Goal: Task Accomplishment & Management: Use online tool/utility

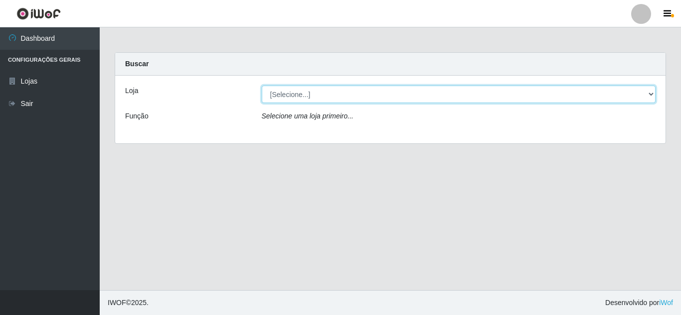
click at [651, 92] on select "[Selecione...] Rede Compras Supermercados - LOJA 5" at bounding box center [459, 94] width 394 height 17
select select "397"
click at [262, 86] on select "[Selecione...] Rede Compras Supermercados - LOJA 5" at bounding box center [459, 94] width 394 height 17
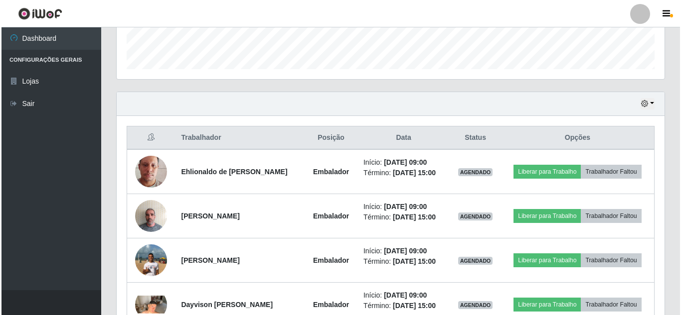
scroll to position [299, 0]
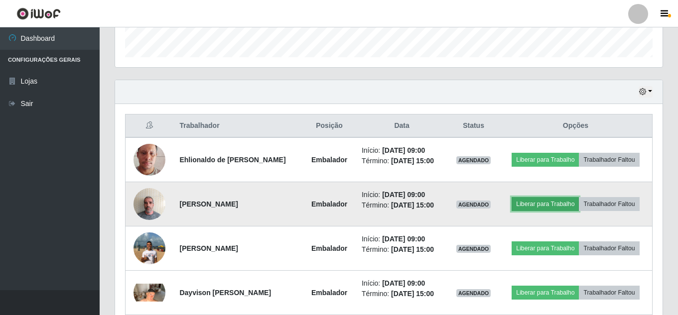
click at [549, 203] on button "Liberar para Trabalho" at bounding box center [545, 204] width 67 height 14
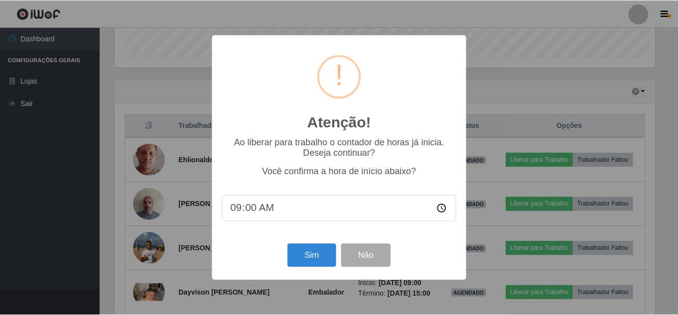
scroll to position [207, 543]
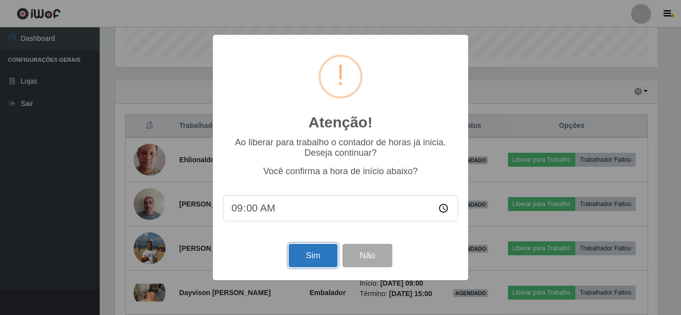
click at [315, 255] on button "Sim" at bounding box center [313, 255] width 48 height 23
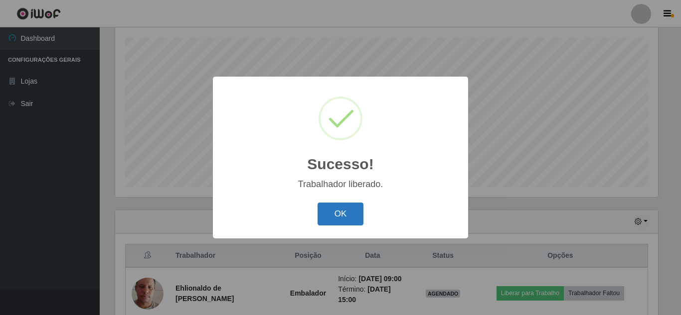
click at [341, 213] on button "OK" at bounding box center [340, 214] width 46 height 23
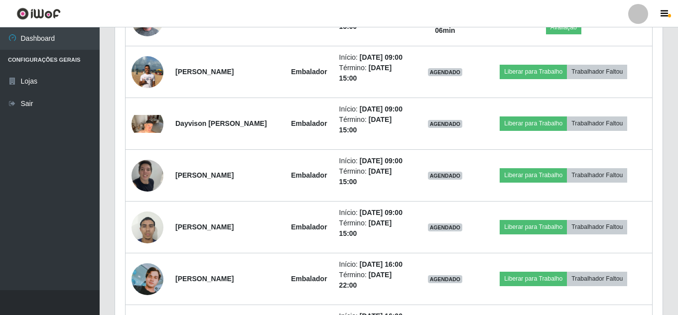
scroll to position [518, 0]
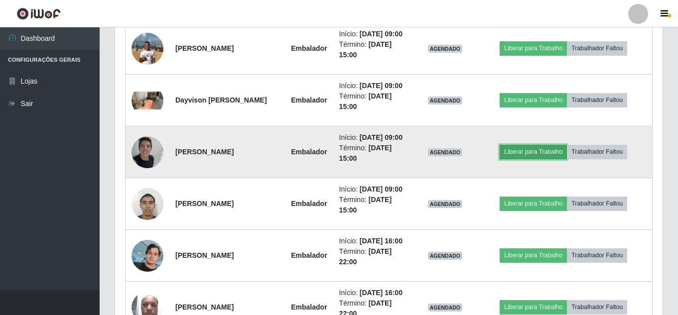
click at [533, 159] on button "Liberar para Trabalho" at bounding box center [533, 152] width 67 height 14
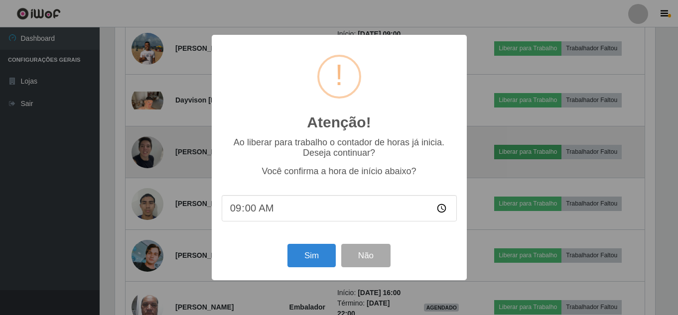
scroll to position [207, 543]
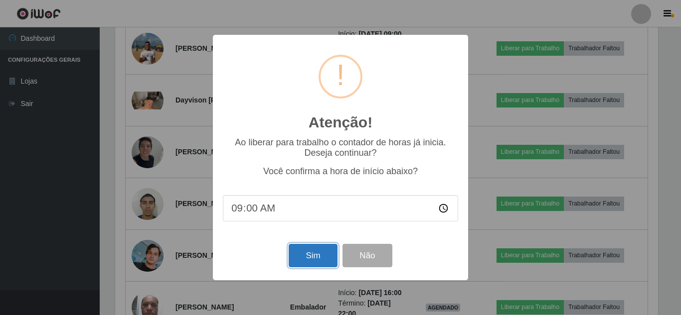
click at [316, 262] on button "Sim" at bounding box center [313, 255] width 48 height 23
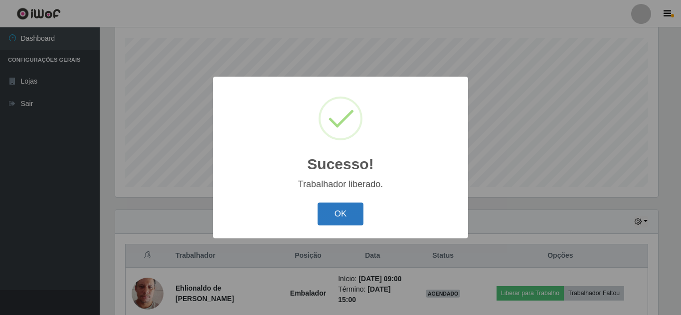
click at [344, 213] on button "OK" at bounding box center [340, 214] width 46 height 23
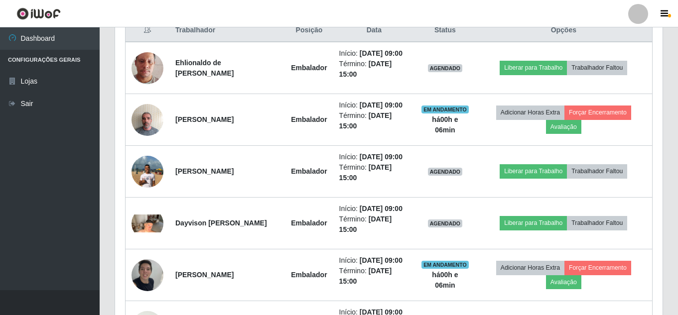
scroll to position [418, 0]
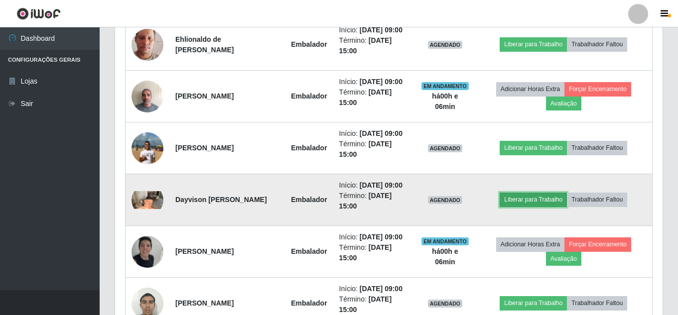
click at [534, 207] on button "Liberar para Trabalho" at bounding box center [533, 200] width 67 height 14
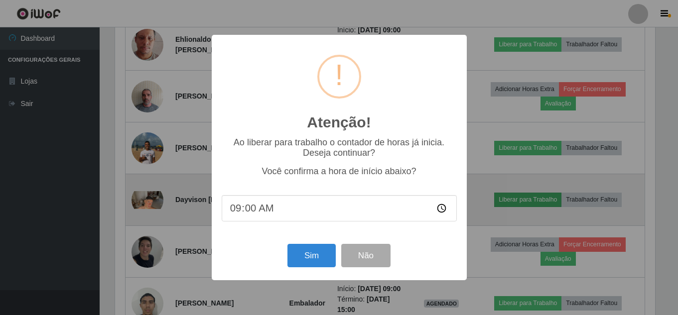
scroll to position [207, 543]
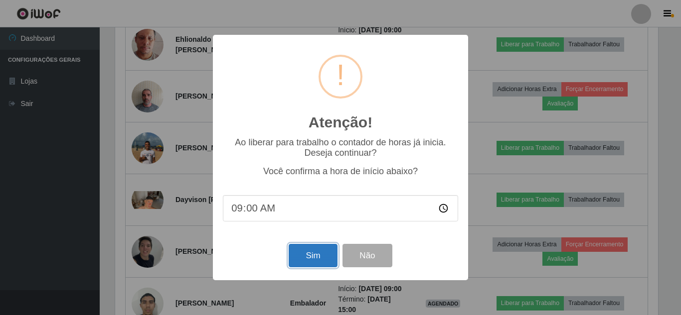
click at [328, 261] on button "Sim" at bounding box center [313, 255] width 48 height 23
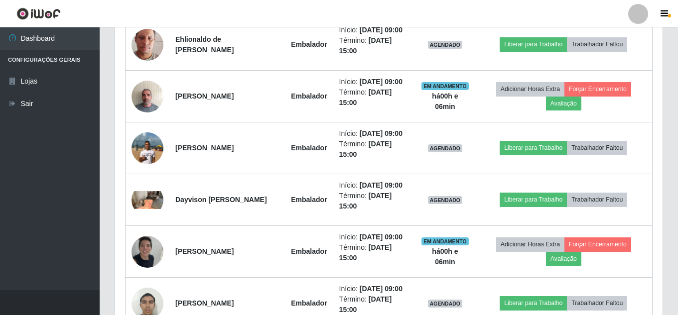
scroll to position [0, 0]
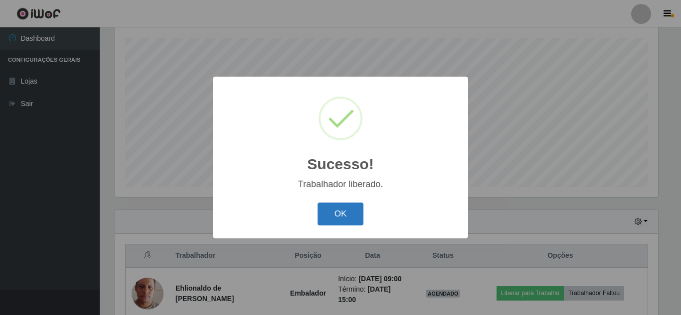
click at [348, 216] on button "OK" at bounding box center [340, 214] width 46 height 23
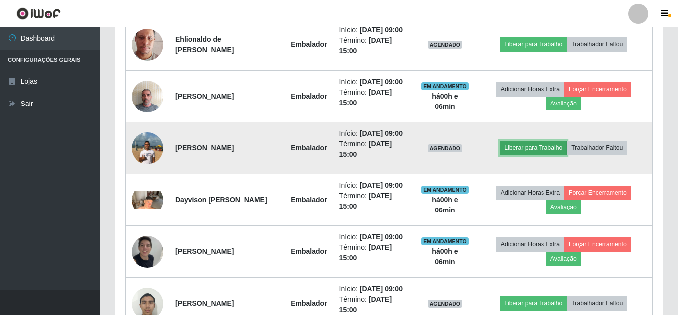
click at [539, 155] on button "Liberar para Trabalho" at bounding box center [533, 148] width 67 height 14
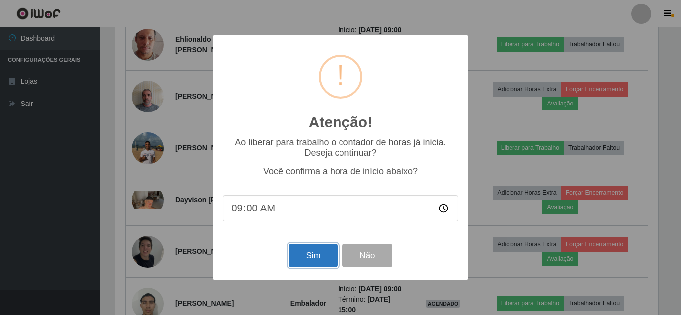
click at [303, 256] on button "Sim" at bounding box center [313, 255] width 48 height 23
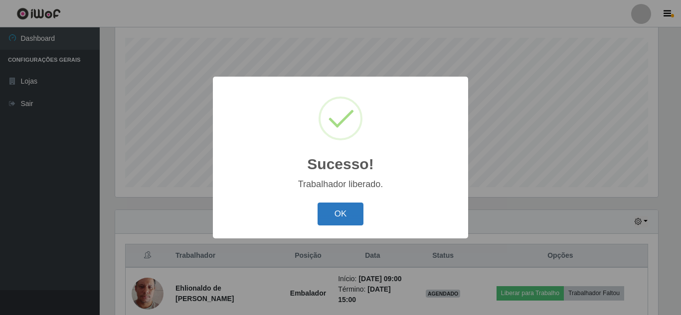
click at [343, 214] on button "OK" at bounding box center [340, 214] width 46 height 23
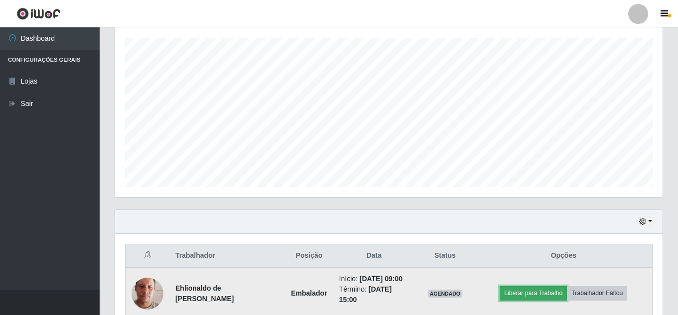
click at [527, 297] on button "Liberar para Trabalho" at bounding box center [533, 294] width 67 height 14
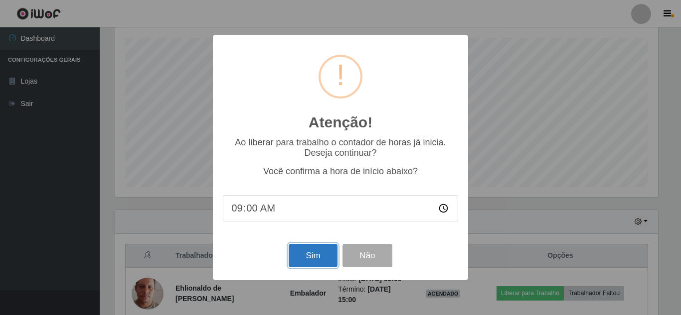
click at [316, 259] on button "Sim" at bounding box center [313, 255] width 48 height 23
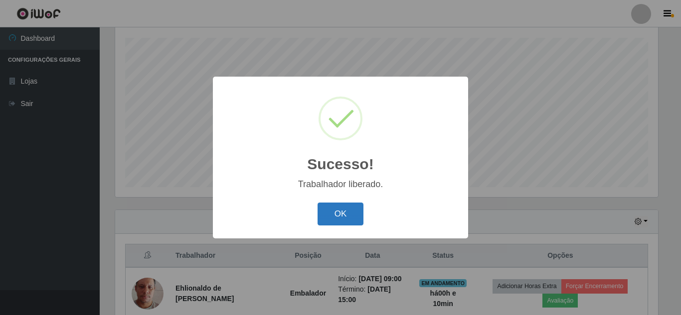
click at [342, 214] on button "OK" at bounding box center [340, 214] width 46 height 23
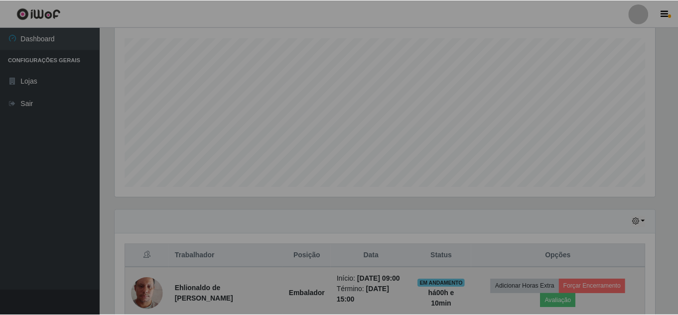
scroll to position [207, 548]
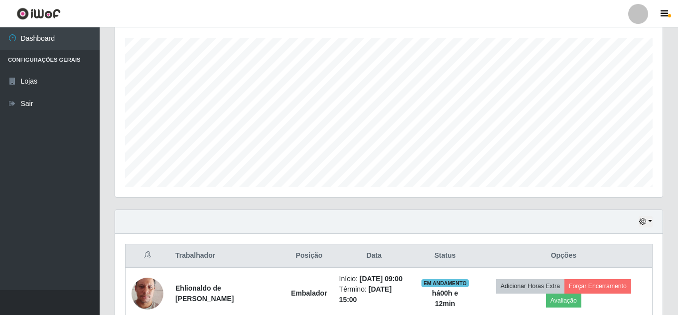
click at [537, 18] on header "Perfil Alterar Senha Sair" at bounding box center [339, 13] width 678 height 27
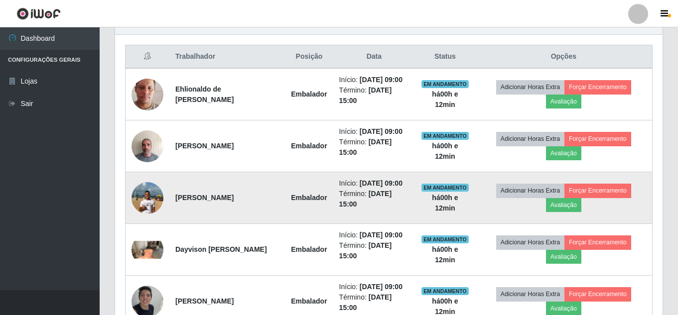
scroll to position [518, 0]
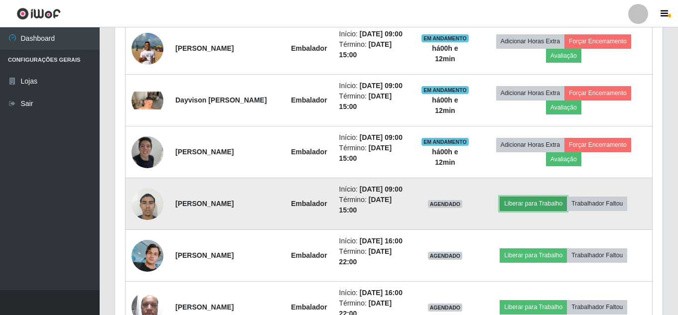
click at [562, 211] on button "Liberar para Trabalho" at bounding box center [533, 204] width 67 height 14
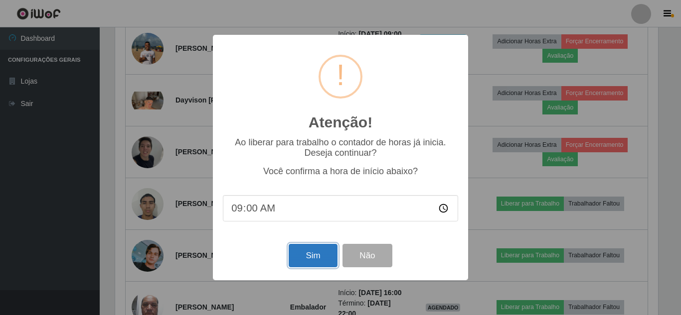
click at [304, 252] on button "Sim" at bounding box center [313, 255] width 48 height 23
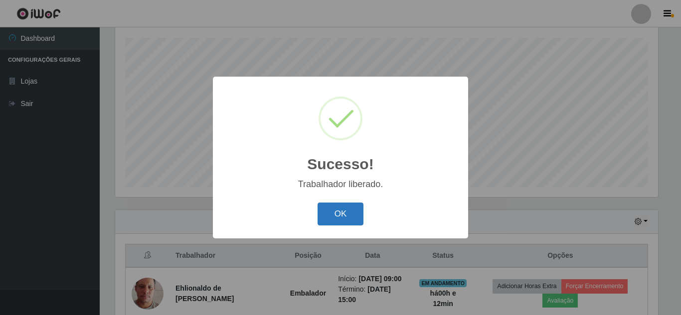
click at [348, 212] on button "OK" at bounding box center [340, 214] width 46 height 23
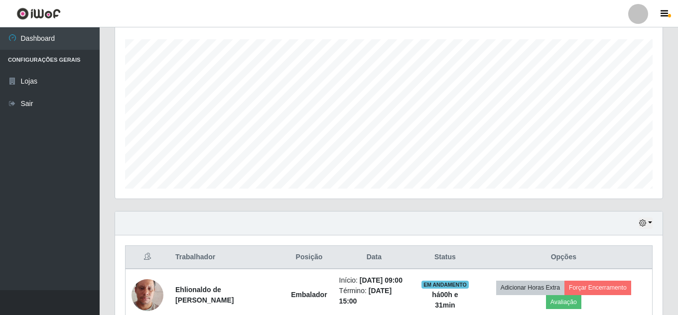
scroll to position [144, 0]
